Goal: Task Accomplishment & Management: Manage account settings

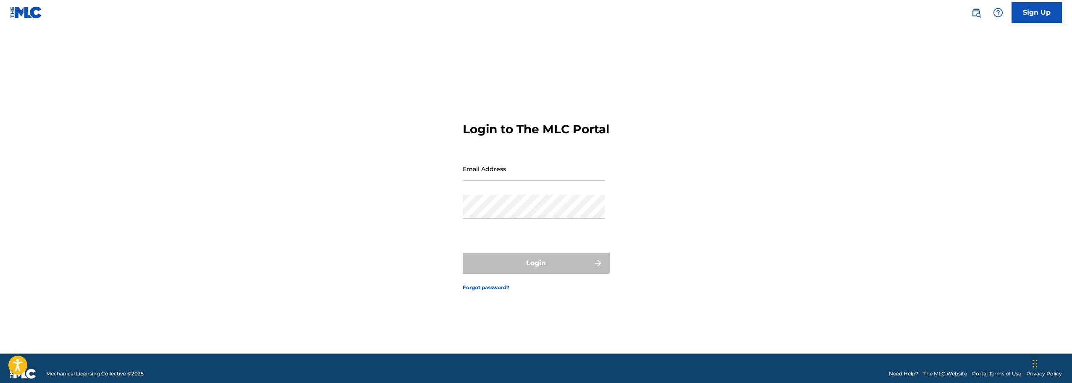
click at [492, 181] on input "Email Address" at bounding box center [534, 169] width 142 height 24
paste input "[EMAIL_ADDRESS][DOMAIN_NAME]"
type input "[EMAIL_ADDRESS][DOMAIN_NAME]"
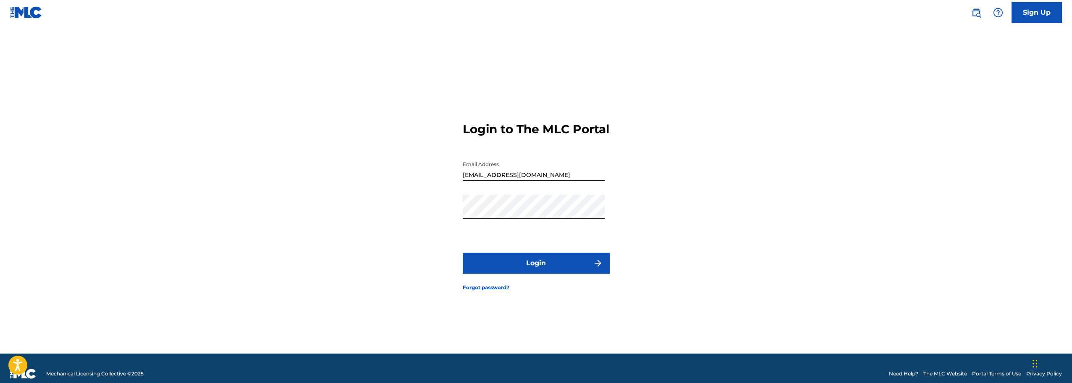
click at [470, 270] on button "Login" at bounding box center [536, 262] width 147 height 21
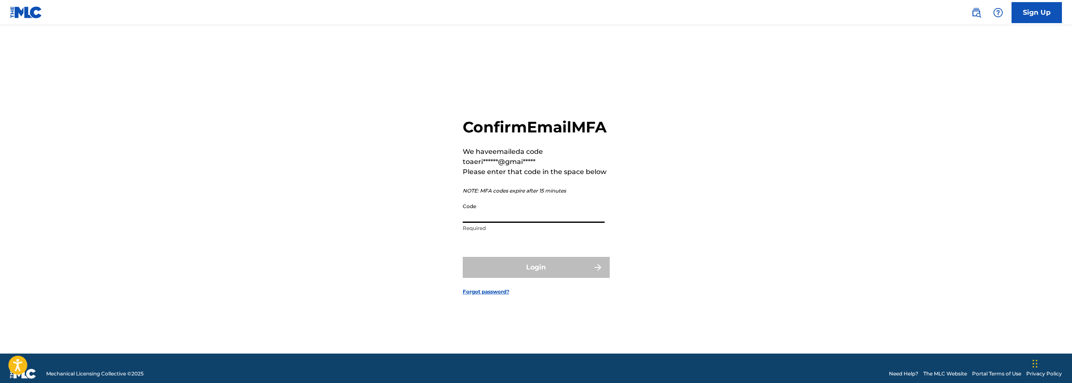
click at [501, 223] on input "Code" at bounding box center [534, 211] width 142 height 24
type input "380098"
click at [463, 257] on button "Login" at bounding box center [536, 267] width 147 height 21
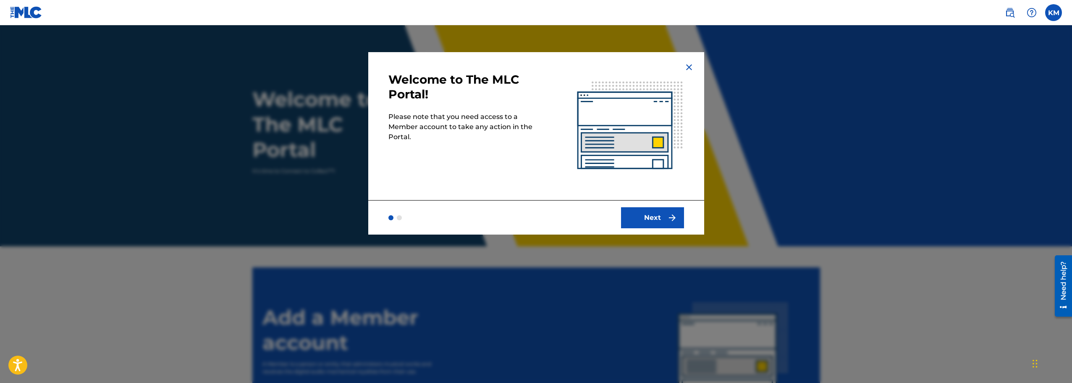
click at [646, 221] on button "Next" at bounding box center [652, 217] width 63 height 21
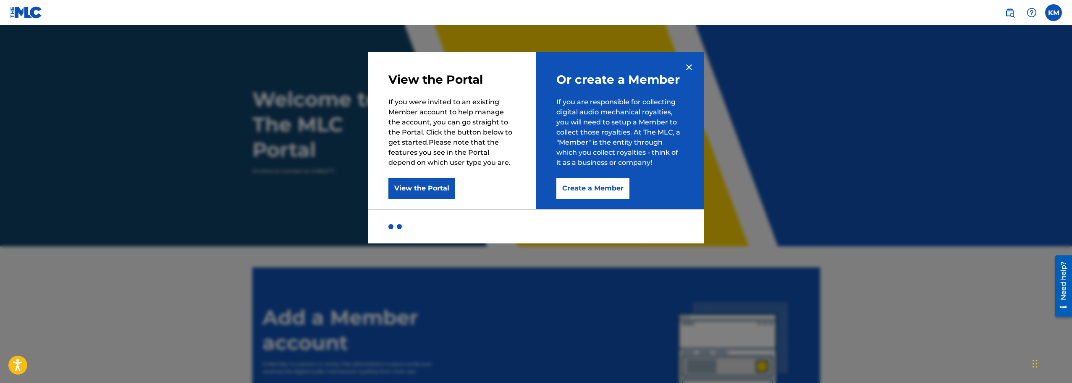
click at [417, 186] on button "View the Portal" at bounding box center [421, 188] width 67 height 21
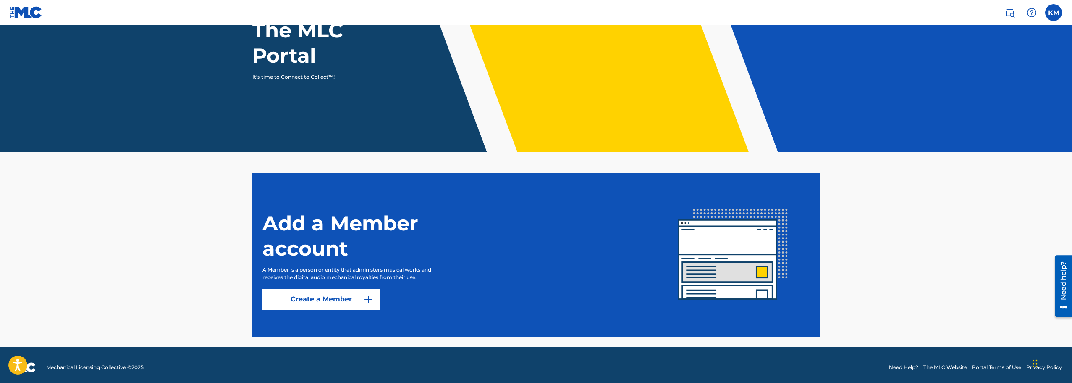
scroll to position [99, 0]
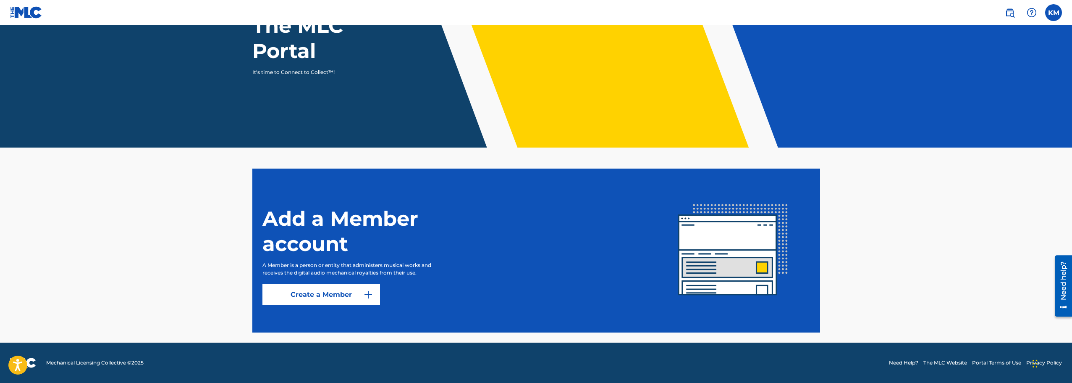
click at [297, 296] on button "Create a Member" at bounding box center [321, 294] width 118 height 21
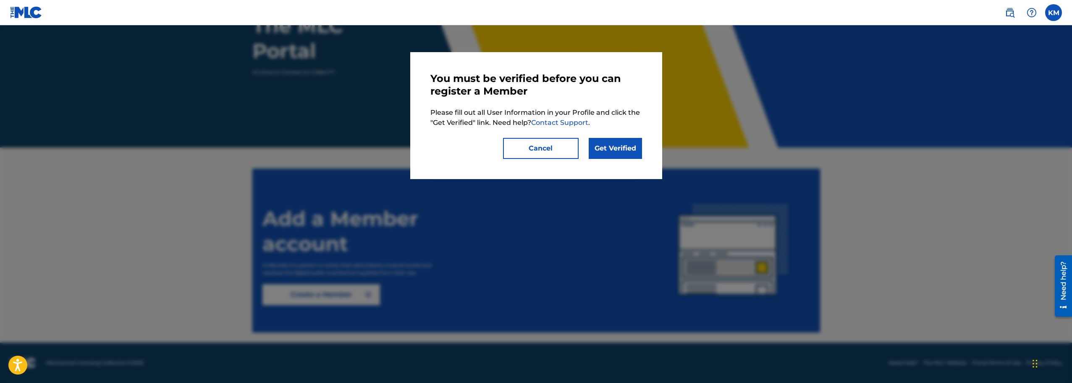
click at [608, 152] on link "Get Verified" at bounding box center [615, 148] width 53 height 21
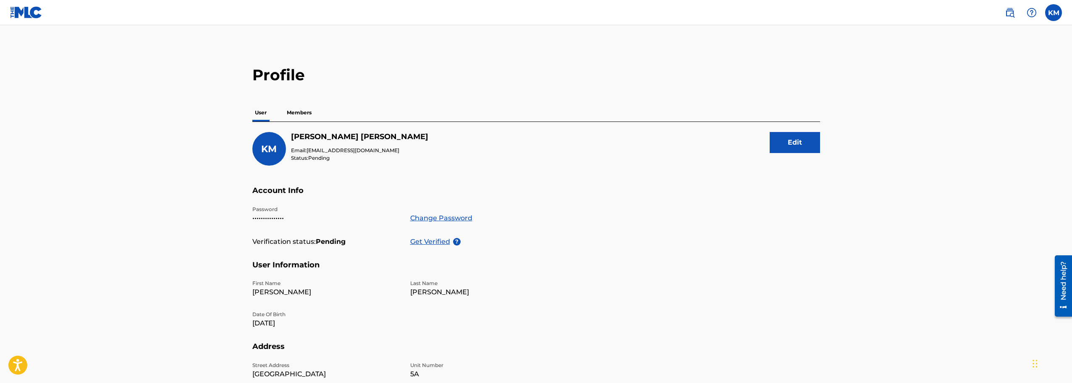
click at [302, 109] on p "Members" at bounding box center [299, 113] width 30 height 18
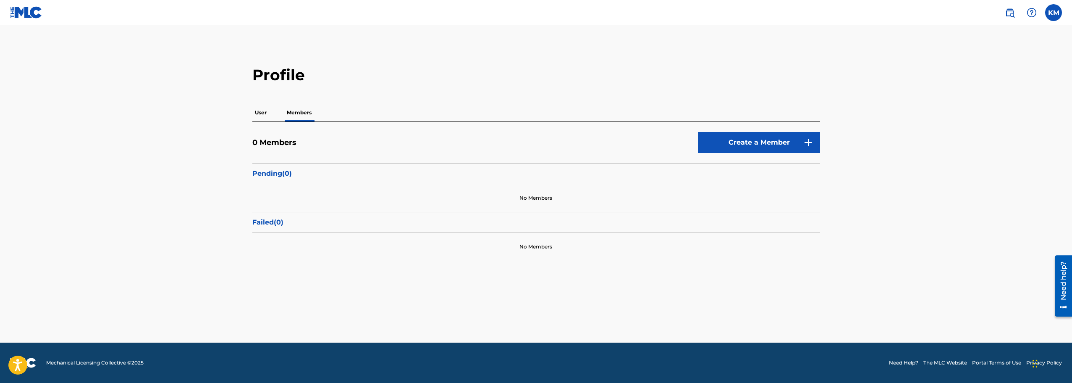
click at [256, 109] on p "User" at bounding box center [260, 113] width 17 height 18
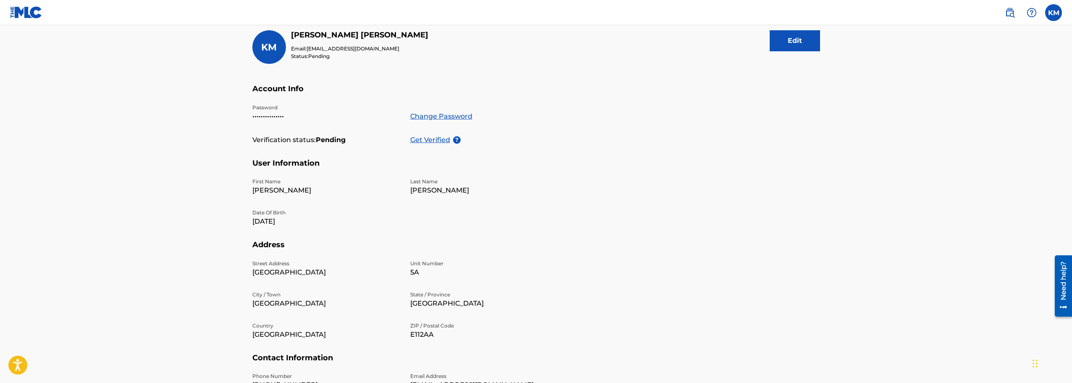
scroll to position [99, 0]
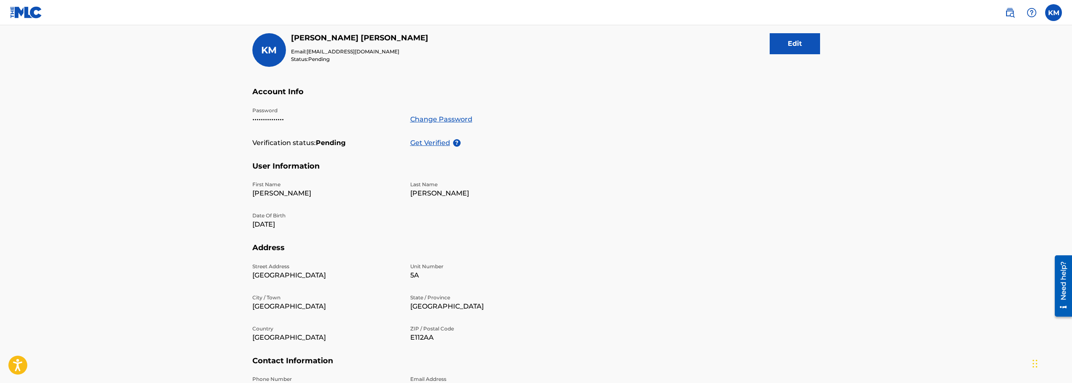
click at [423, 143] on p "Get Verified" at bounding box center [431, 143] width 43 height 10
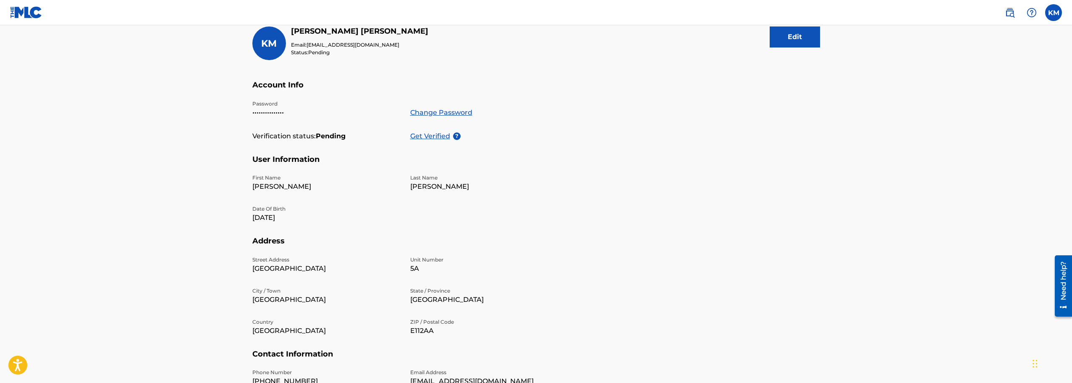
scroll to position [0, 0]
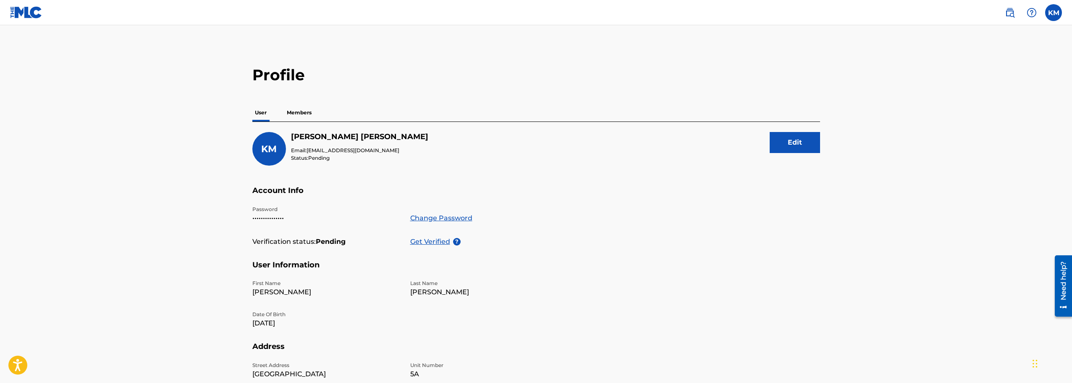
click at [292, 110] on p "Members" at bounding box center [299, 113] width 30 height 18
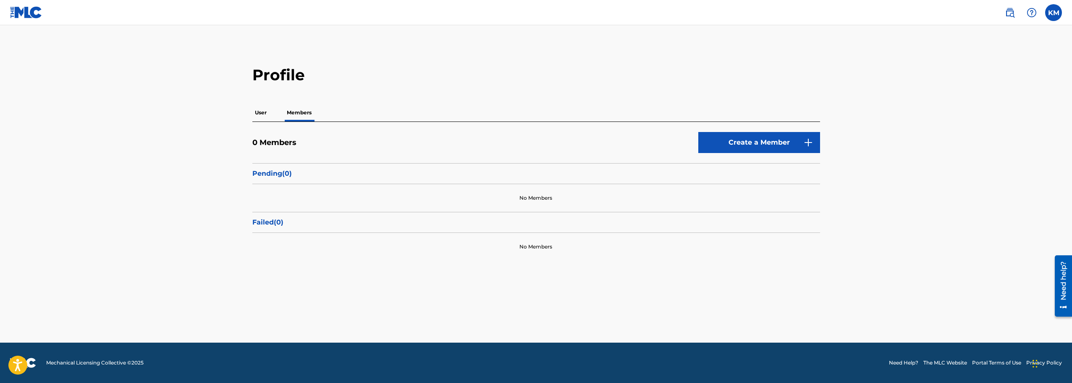
click at [1055, 10] on label at bounding box center [1053, 12] width 17 height 17
click at [1054, 13] on input "KM [PERSON_NAME] [EMAIL_ADDRESS][DOMAIN_NAME] Notification Preferences Profile …" at bounding box center [1054, 13] width 0 height 0
